Goal: Information Seeking & Learning: Learn about a topic

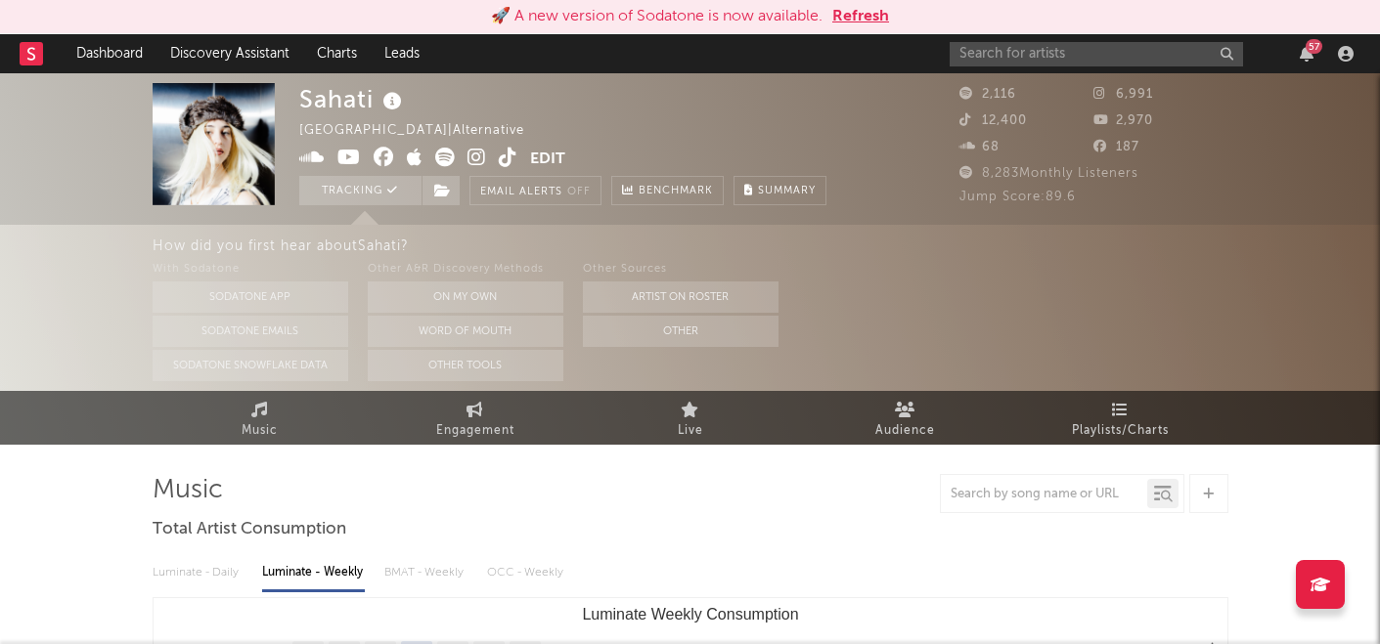
select select "6m"
click at [986, 66] on div "57" at bounding box center [1155, 53] width 411 height 39
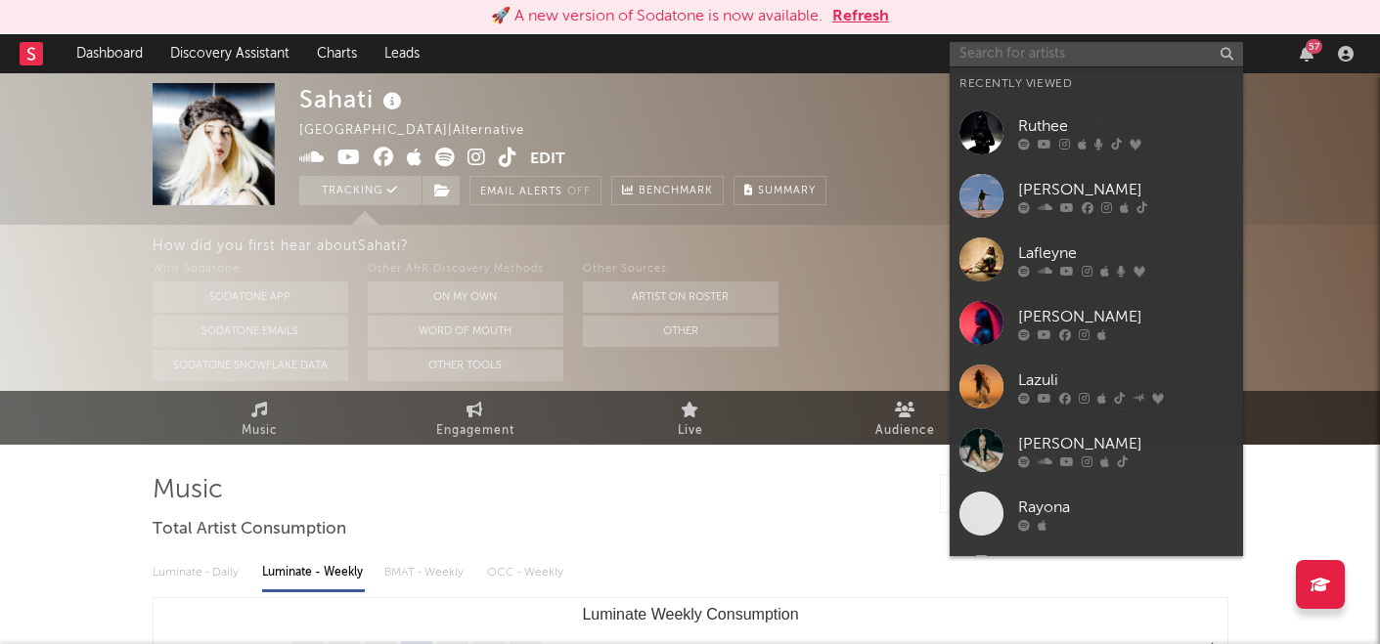
click at [981, 55] on input "text" at bounding box center [1096, 54] width 293 height 24
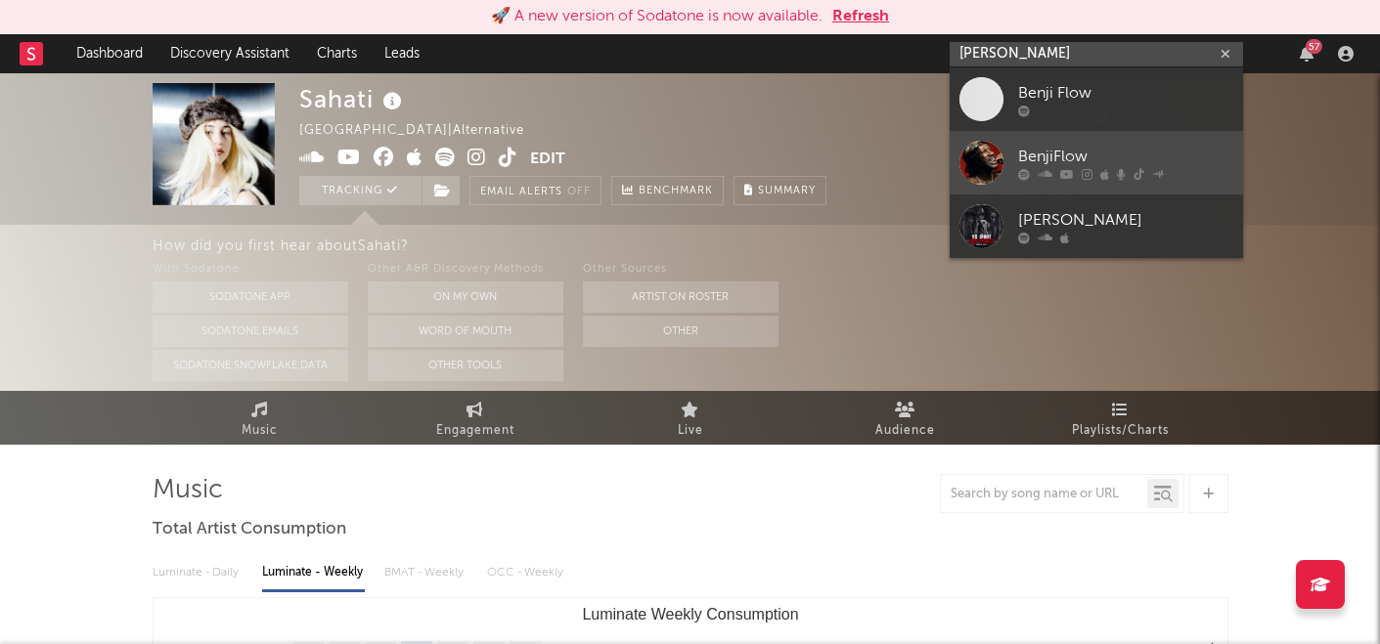
type input "[PERSON_NAME]"
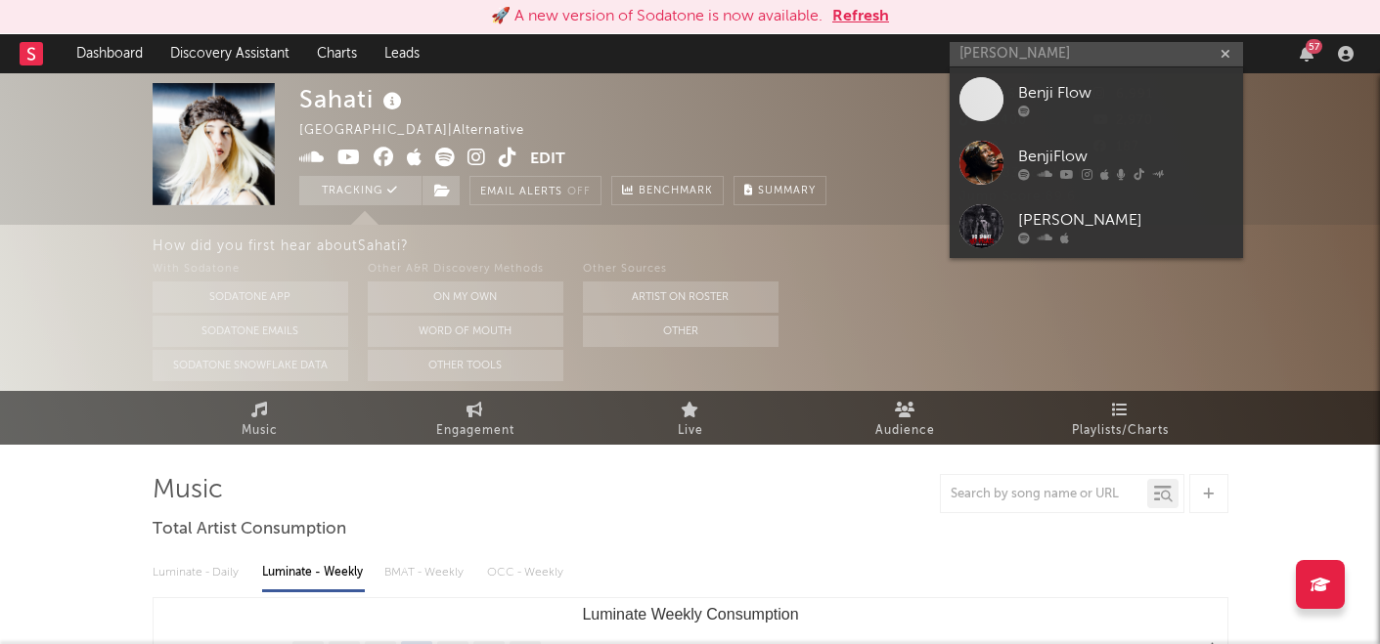
click at [1040, 143] on link "BenjiFlow" at bounding box center [1096, 163] width 293 height 64
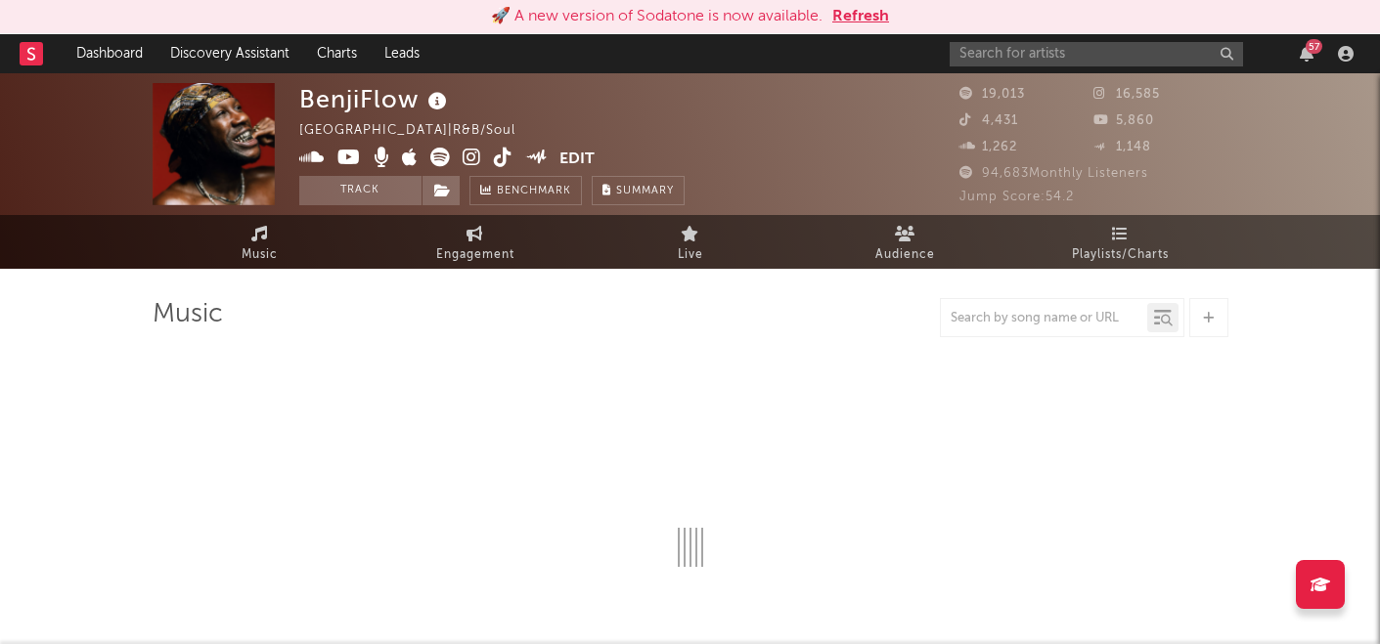
select select "6m"
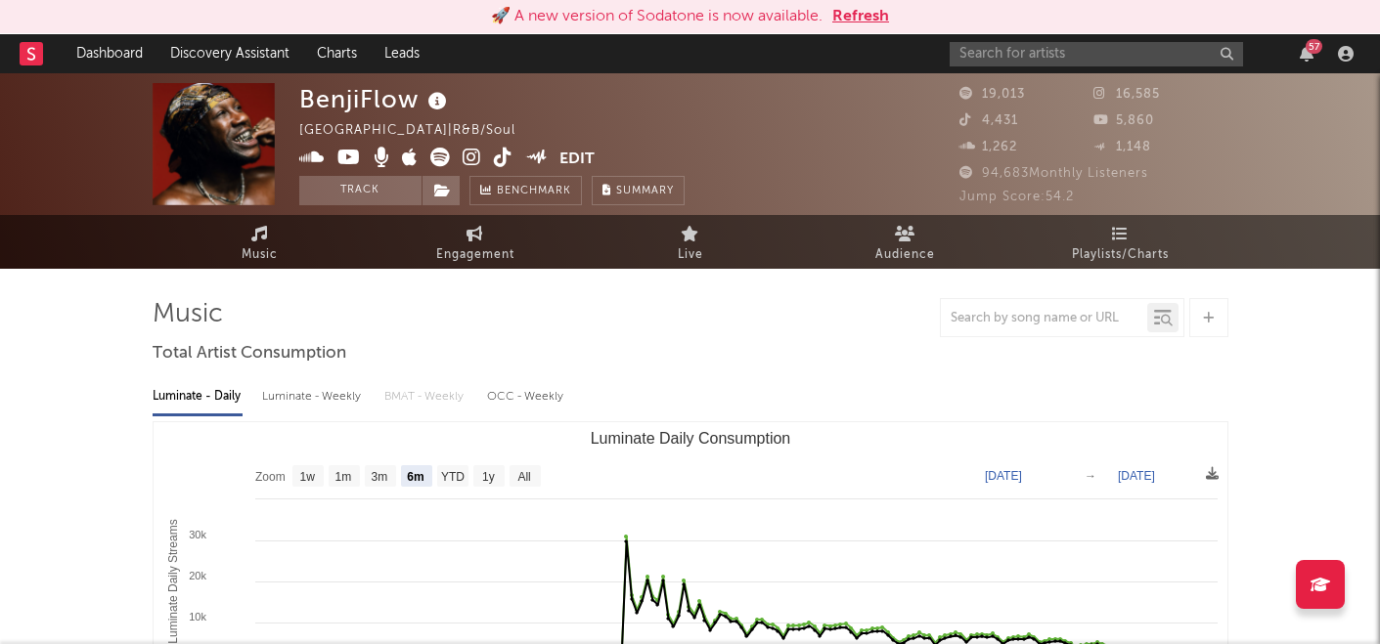
click at [440, 104] on icon at bounding box center [437, 101] width 28 height 27
click at [603, 107] on div "BenjiFlow [GEOGRAPHIC_DATA] | R&B/Soul Edit Track Benchmark Summary" at bounding box center [491, 144] width 385 height 122
